Goal: Find contact information: Find contact information

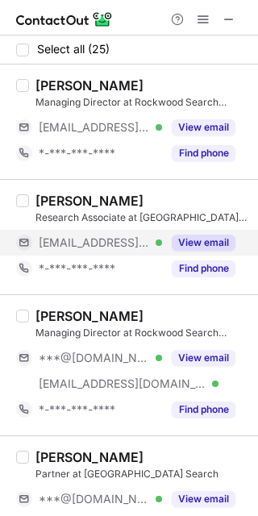
click at [94, 236] on div "[EMAIL_ADDRESS][DOMAIN_NAME] Verified" at bounding box center [89, 243] width 146 height 26
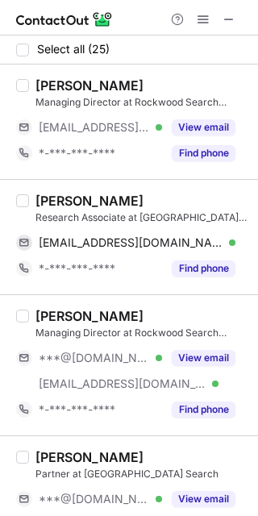
click at [60, 201] on div "[PERSON_NAME]" at bounding box center [89, 201] width 108 height 16
click at [61, 198] on div "[PERSON_NAME]" at bounding box center [89, 201] width 108 height 16
copy div "[PERSON_NAME]"
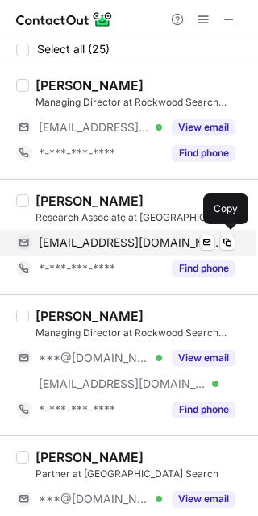
drag, startPoint x: 105, startPoint y: 244, endPoint x: 114, endPoint y: 244, distance: 8.9
click at [105, 244] on span "[EMAIL_ADDRESS][DOMAIN_NAME]" at bounding box center [131, 243] width 185 height 15
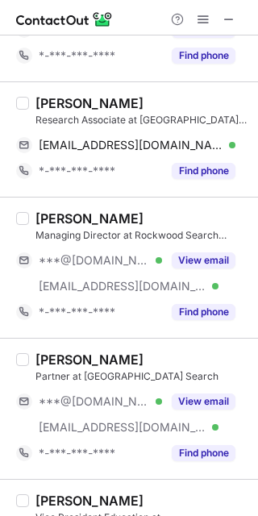
scroll to position [100, 0]
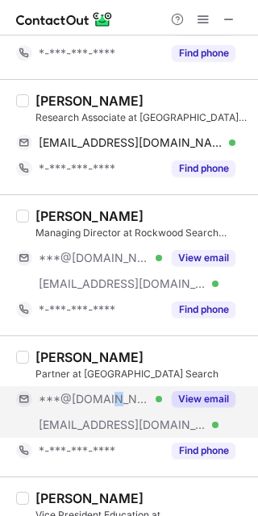
click at [106, 408] on div "***@[DOMAIN_NAME] Verified" at bounding box center [89, 399] width 146 height 26
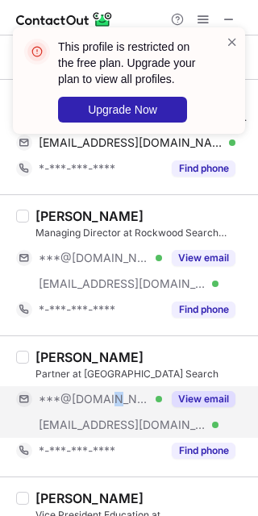
scroll to position [403, 0]
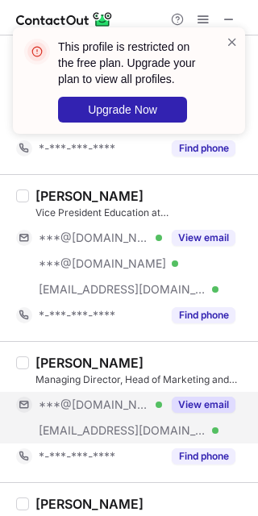
click at [106, 408] on span "***@[DOMAIN_NAME]" at bounding box center [94, 405] width 111 height 15
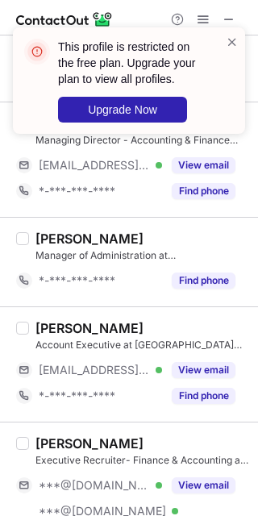
scroll to position [1210, 0]
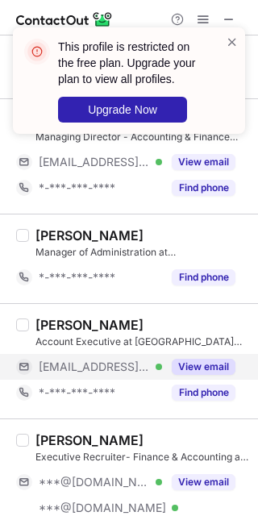
click at [120, 373] on div "[EMAIL_ADDRESS][DOMAIN_NAME] Verified" at bounding box center [89, 367] width 146 height 26
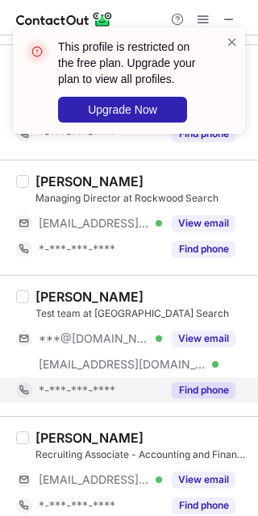
scroll to position [2017, 0]
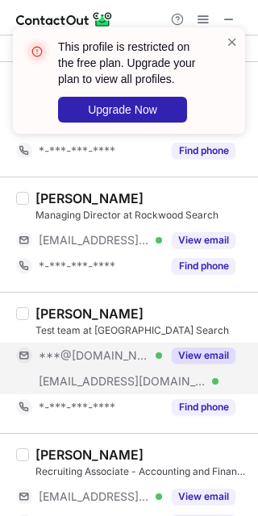
click at [109, 363] on div "***@[DOMAIN_NAME] Verified" at bounding box center [89, 356] width 146 height 26
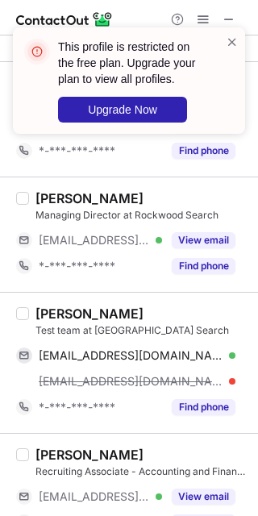
click at [56, 309] on div "[PERSON_NAME]" at bounding box center [89, 314] width 108 height 16
click at [52, 308] on div "[PERSON_NAME]" at bounding box center [89, 314] width 108 height 16
click at [50, 306] on div "[PERSON_NAME]" at bounding box center [89, 314] width 108 height 16
copy div "[PERSON_NAME]"
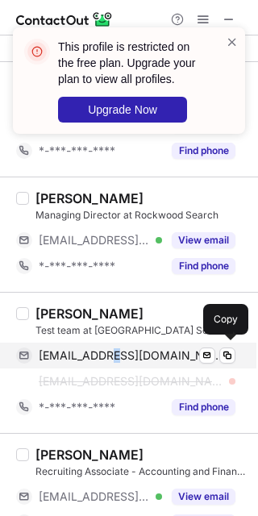
drag, startPoint x: 113, startPoint y: 346, endPoint x: 125, endPoint y: 350, distance: 12.8
click at [117, 349] on span "[EMAIL_ADDRESS][DOMAIN_NAME]" at bounding box center [131, 356] width 185 height 15
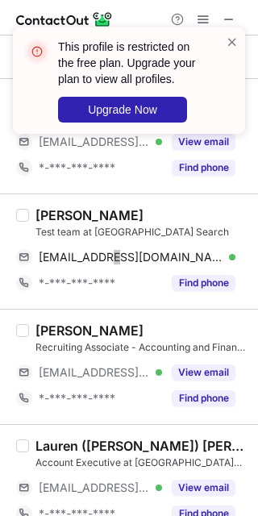
scroll to position [2118, 0]
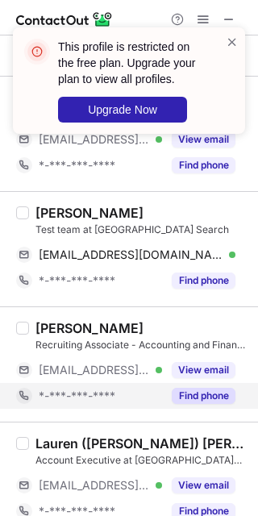
click at [90, 383] on div "*-***-***-****" at bounding box center [89, 396] width 146 height 26
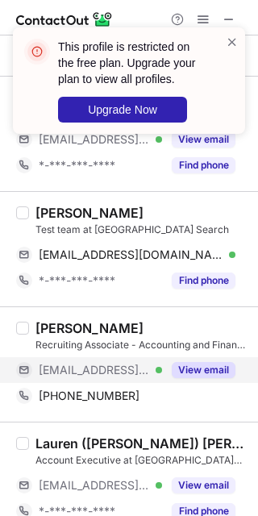
click at [90, 364] on span "[EMAIL_ADDRESS][DOMAIN_NAME]" at bounding box center [94, 370] width 111 height 15
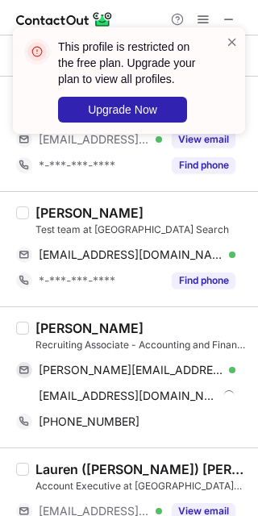
click at [61, 324] on div "[PERSON_NAME]" at bounding box center [89, 328] width 108 height 16
click at [61, 322] on div "[PERSON_NAME]" at bounding box center [89, 328] width 108 height 16
copy div "[PERSON_NAME]"
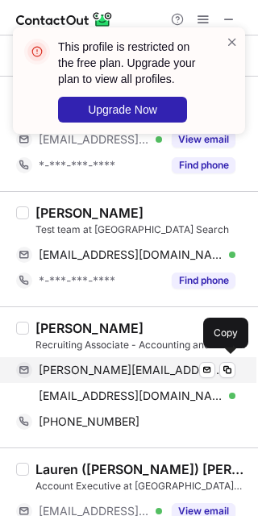
click at [109, 373] on span "[PERSON_NAME][EMAIL_ADDRESS][DOMAIN_NAME]" at bounding box center [131, 370] width 185 height 15
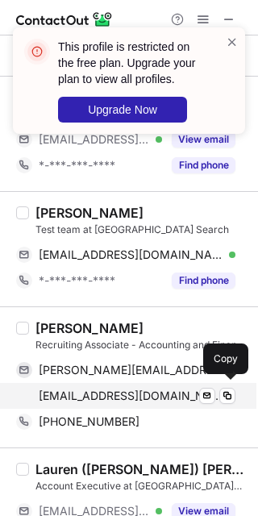
click at [157, 395] on span "[EMAIL_ADDRESS][DOMAIN_NAME]" at bounding box center [131, 396] width 185 height 15
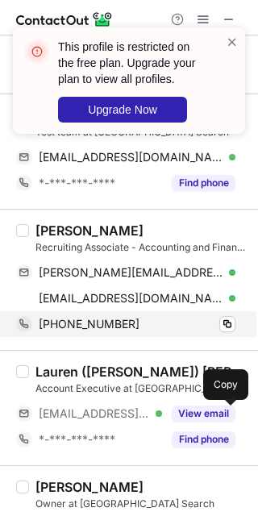
scroll to position [2219, 0]
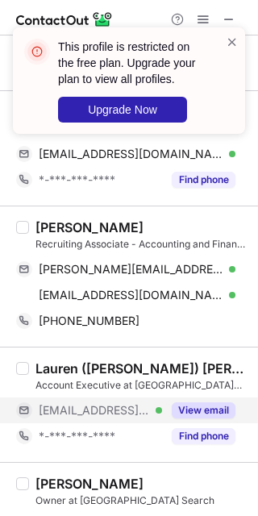
click at [108, 413] on span "[EMAIL_ADDRESS][DOMAIN_NAME]" at bounding box center [94, 410] width 111 height 15
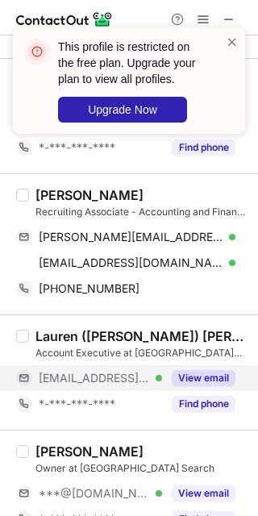
scroll to position [2320, 0]
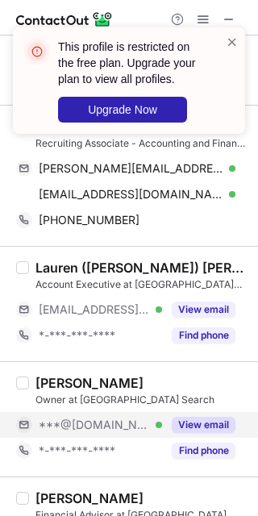
click at [122, 424] on div "***@[DOMAIN_NAME] Verified" at bounding box center [100, 425] width 123 height 15
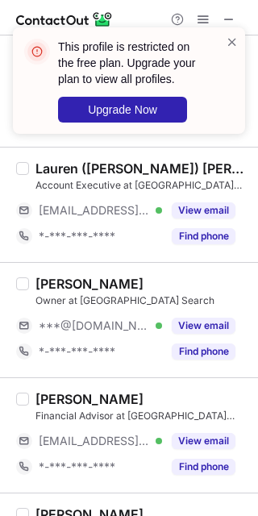
scroll to position [2420, 0]
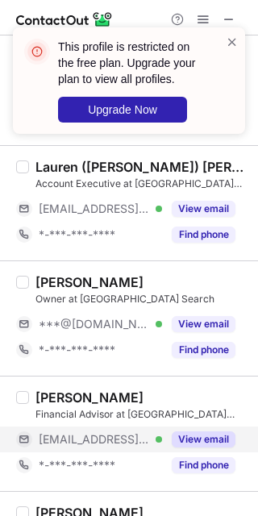
click at [130, 433] on span "[EMAIL_ADDRESS][DOMAIN_NAME]" at bounding box center [94, 439] width 111 height 15
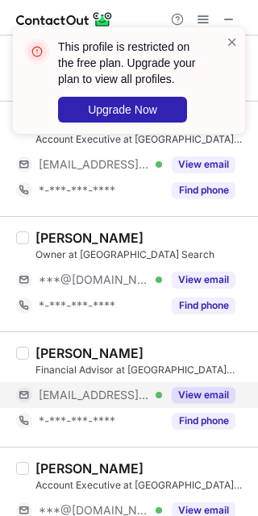
scroll to position [2520, 0]
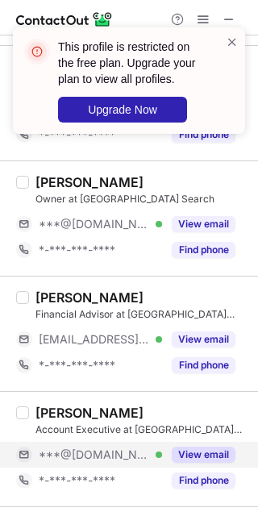
click at [132, 448] on div "***@[DOMAIN_NAME] Verified" at bounding box center [100, 455] width 123 height 15
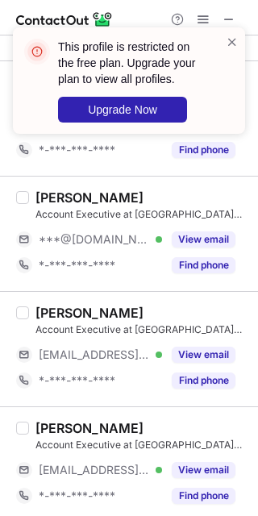
scroll to position [2737, 0]
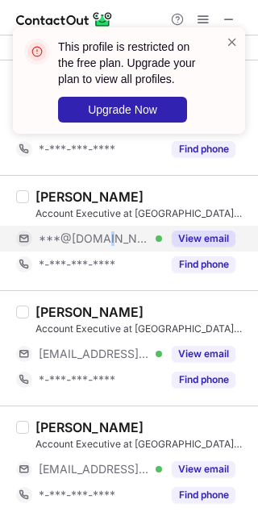
click at [97, 235] on span "***@[DOMAIN_NAME]" at bounding box center [94, 239] width 111 height 15
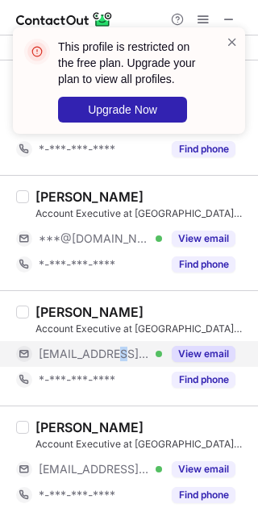
click at [123, 352] on span "[EMAIL_ADDRESS][DOMAIN_NAME]" at bounding box center [94, 354] width 111 height 15
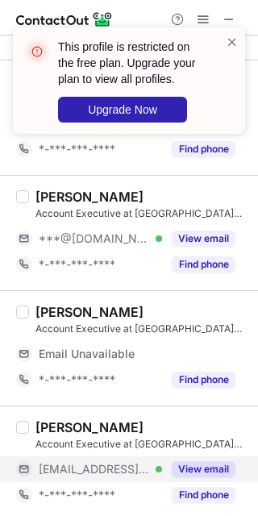
click at [65, 462] on span "[EMAIL_ADDRESS][DOMAIN_NAME]" at bounding box center [94, 469] width 111 height 15
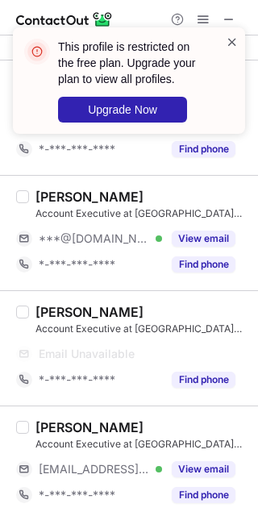
click at [238, 42] on span at bounding box center [232, 42] width 13 height 16
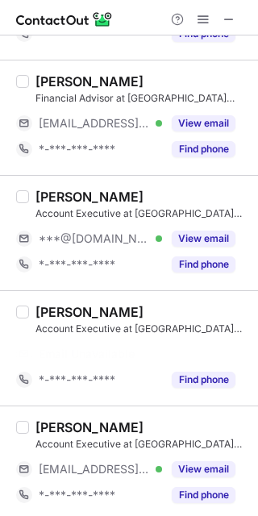
scroll to position [2711, 0]
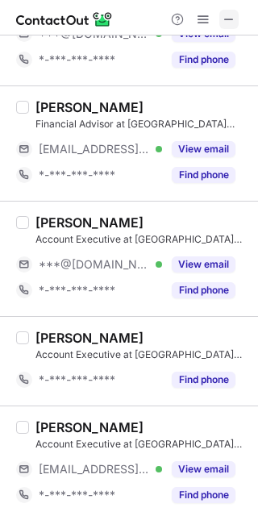
click at [223, 22] on span at bounding box center [229, 19] width 13 height 13
